Goal: Task Accomplishment & Management: Complete application form

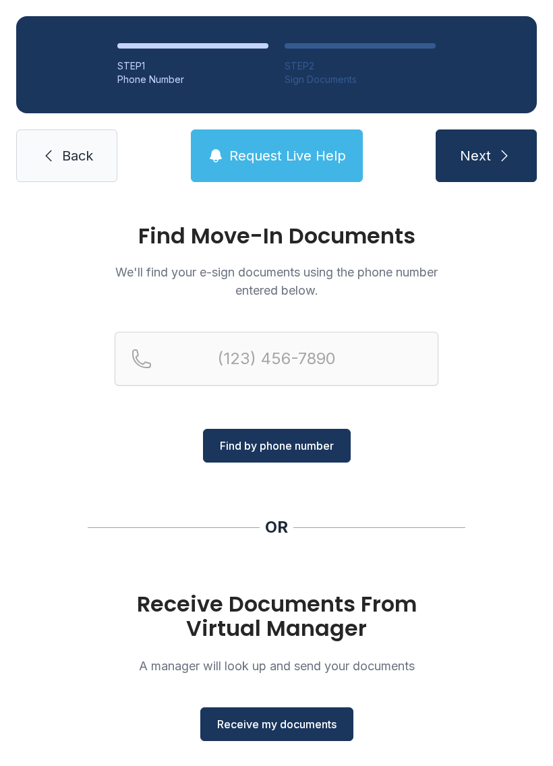
click at [303, 728] on span "Receive my documents" at bounding box center [276, 724] width 119 height 16
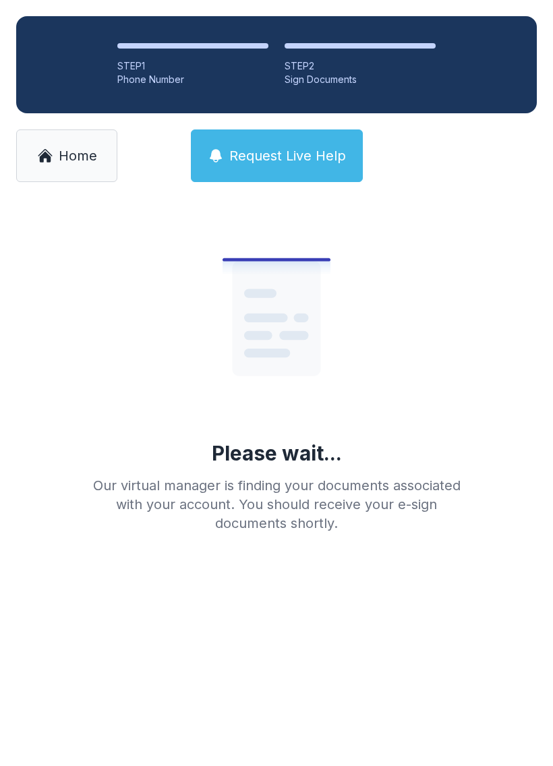
click at [47, 177] on link "Home" at bounding box center [66, 155] width 101 height 53
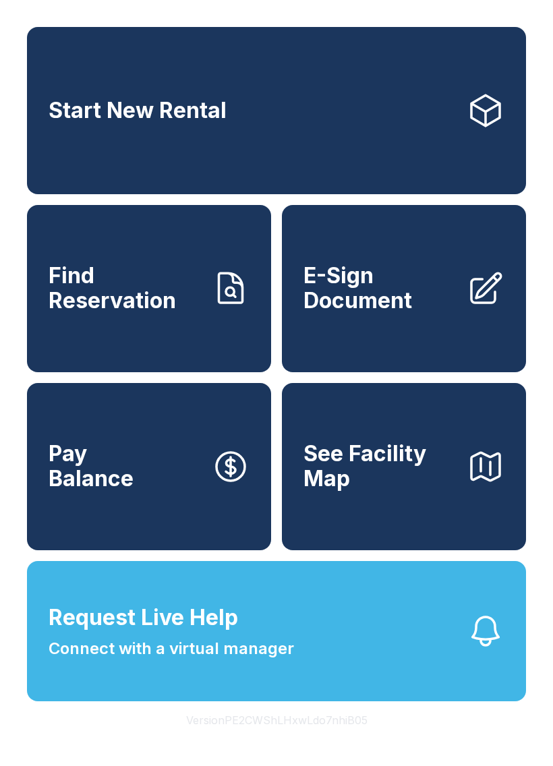
click at [418, 341] on link "E-Sign Document" at bounding box center [404, 288] width 244 height 167
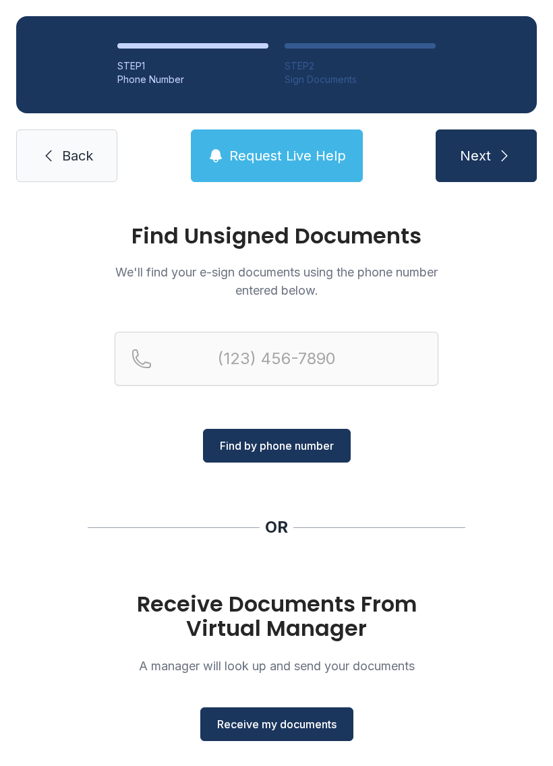
click at [269, 722] on span "Receive my documents" at bounding box center [276, 724] width 119 height 16
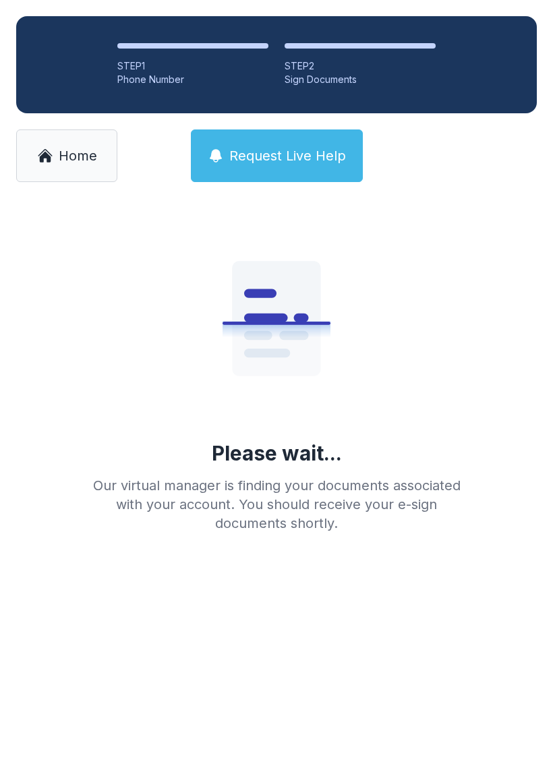
click at [47, 144] on link "Home" at bounding box center [66, 155] width 101 height 53
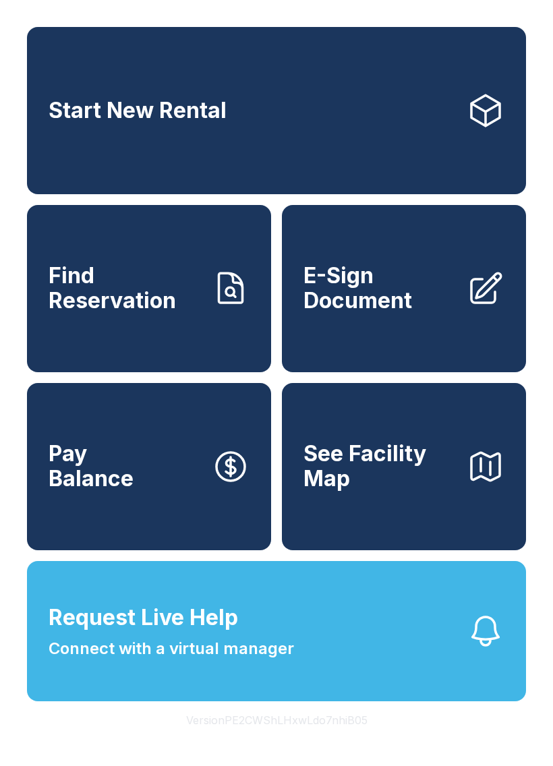
click at [430, 313] on span "E-Sign Document" at bounding box center [379, 288] width 152 height 49
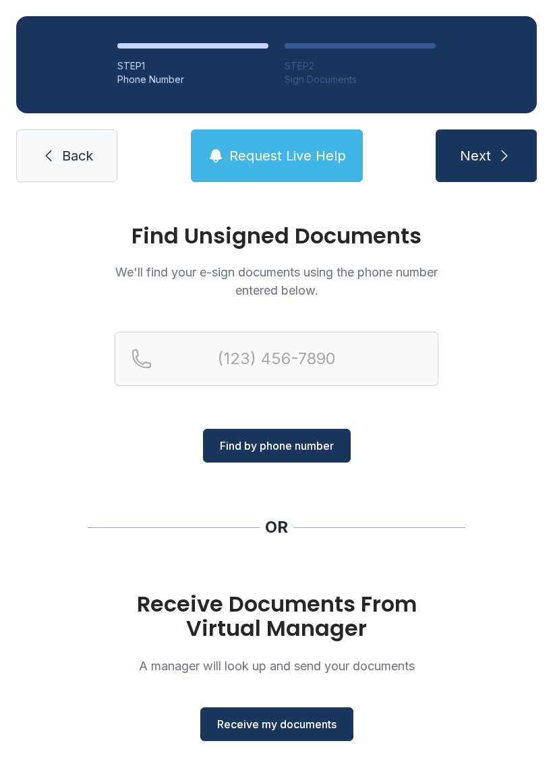
click at [306, 726] on span "Receive my documents" at bounding box center [276, 724] width 119 height 16
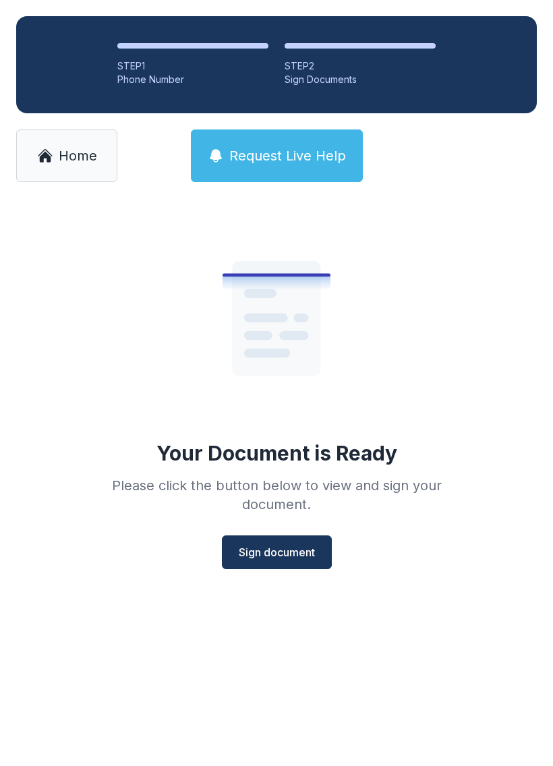
click at [261, 547] on span "Sign document" at bounding box center [277, 552] width 76 height 16
